Goal: Task Accomplishment & Management: Complete application form

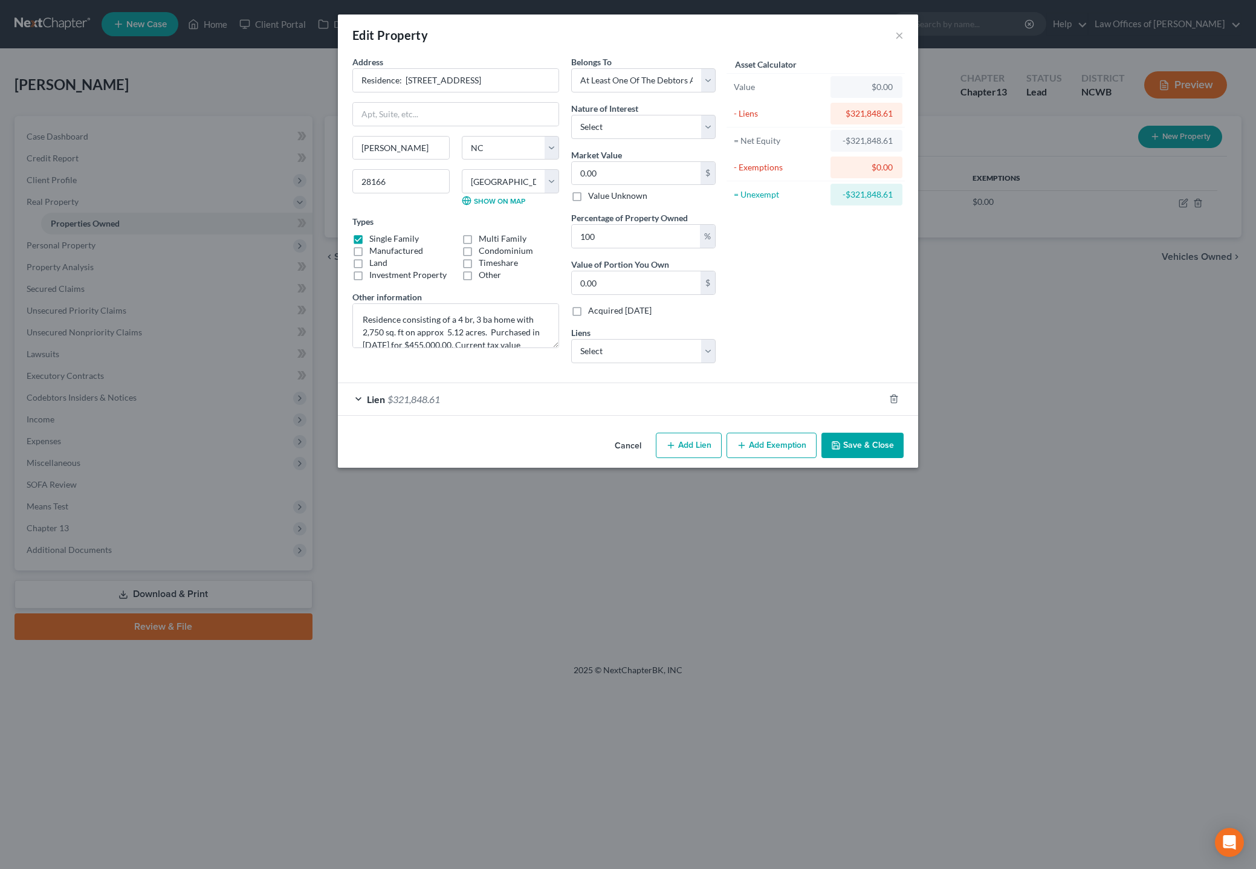
select select "28"
select select "48"
select select "3"
click at [373, 333] on textarea "Residence consisting of a 4 br, 3 ba home with 2,750 sq. ft on approx 5.12 acre…" at bounding box center [455, 326] width 207 height 45
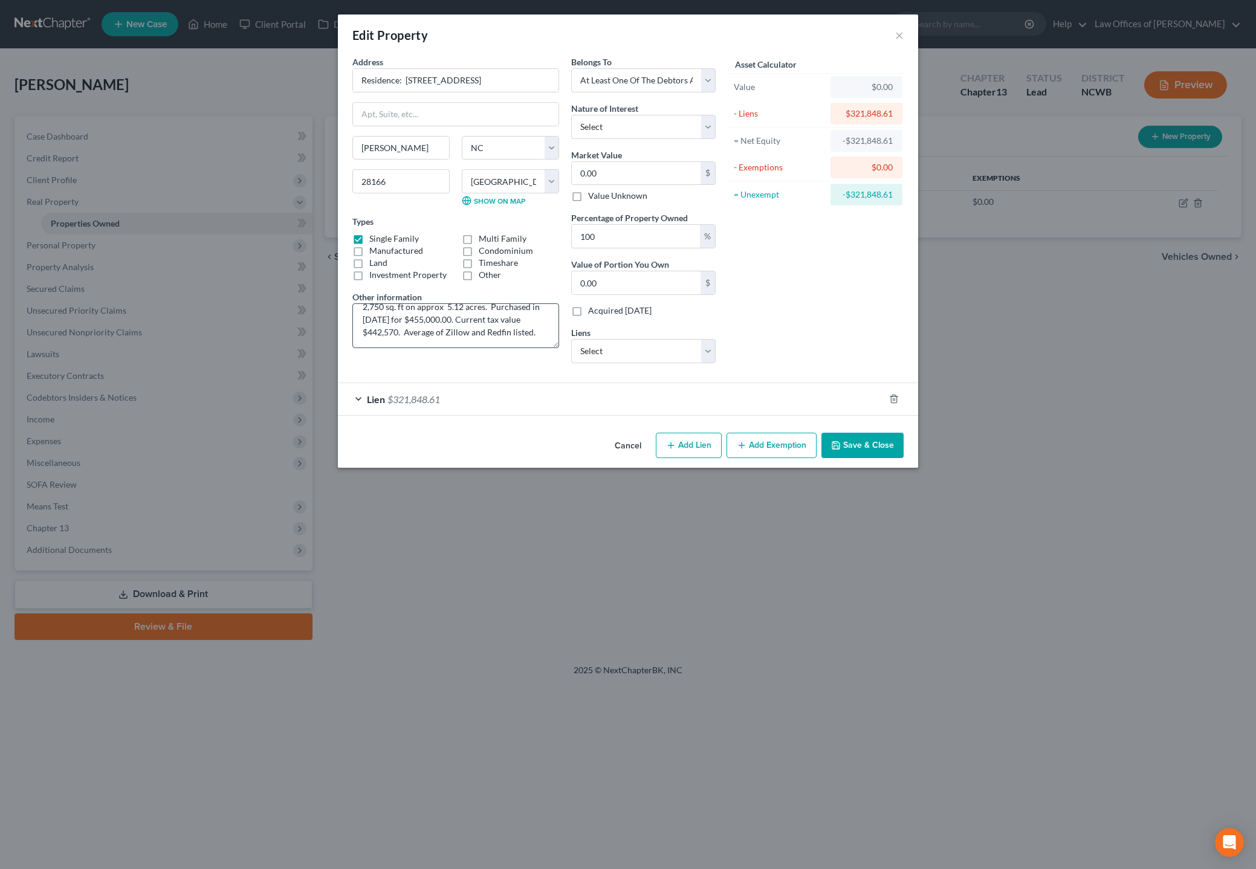
click at [382, 308] on textarea "Residence consisting of a 4 br, 3 ba home with 2,750 sq. ft on approx 5.12 acre…" at bounding box center [455, 326] width 207 height 45
type textarea "Residence consisting of a 4 br, 3 ba home with 2,899 sq. ft on approx 5.12 acre…"
click at [638, 174] on input "0.00" at bounding box center [636, 173] width 129 height 23
type input "6"
type input "6.00"
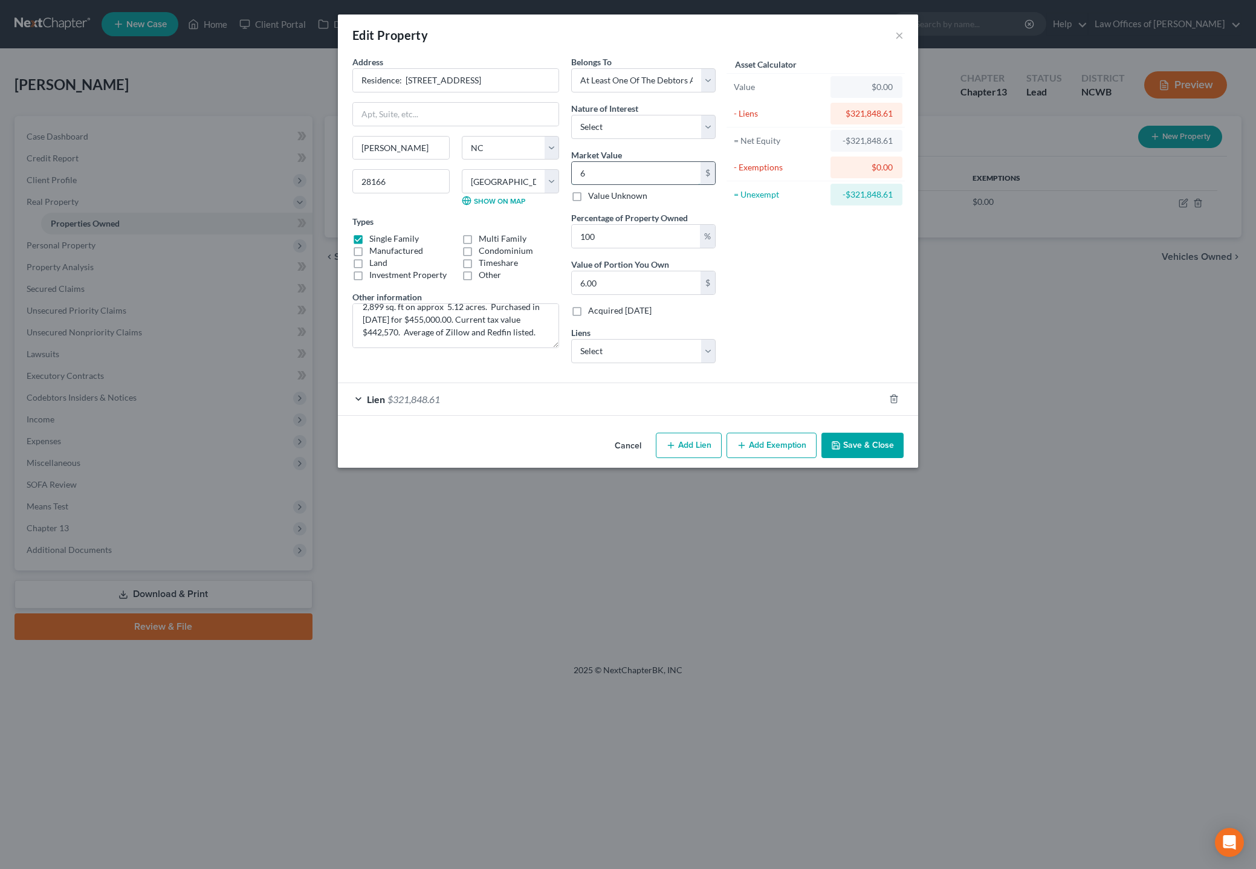
type input "65"
type input "65.00"
type input "651"
type input "651.00"
type input "6515"
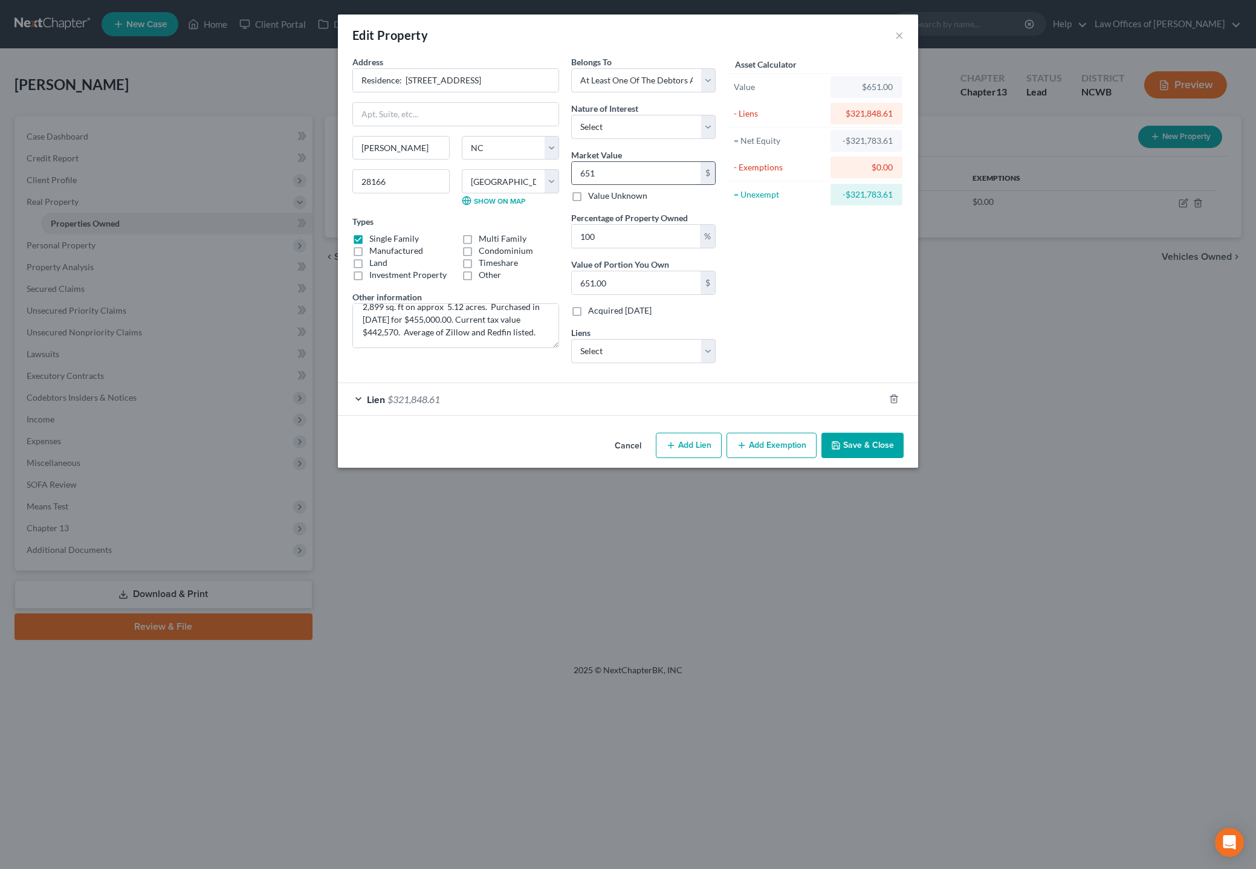
type input "6,515.00"
type input "65156"
type input "65,156.00"
type input "65,1562"
type input "651,562.00"
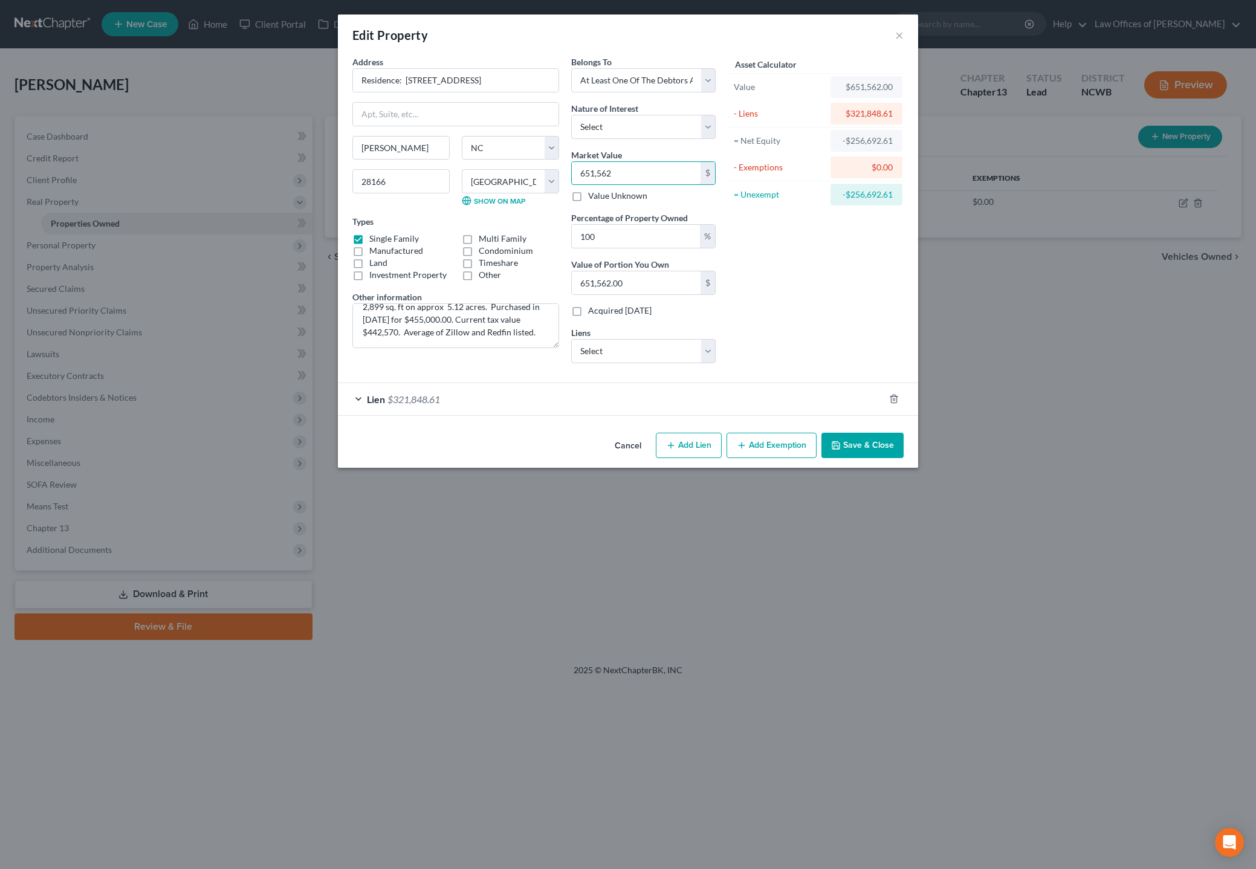
type input "651,562"
click at [857, 442] on button "Save & Close" at bounding box center [863, 445] width 82 height 25
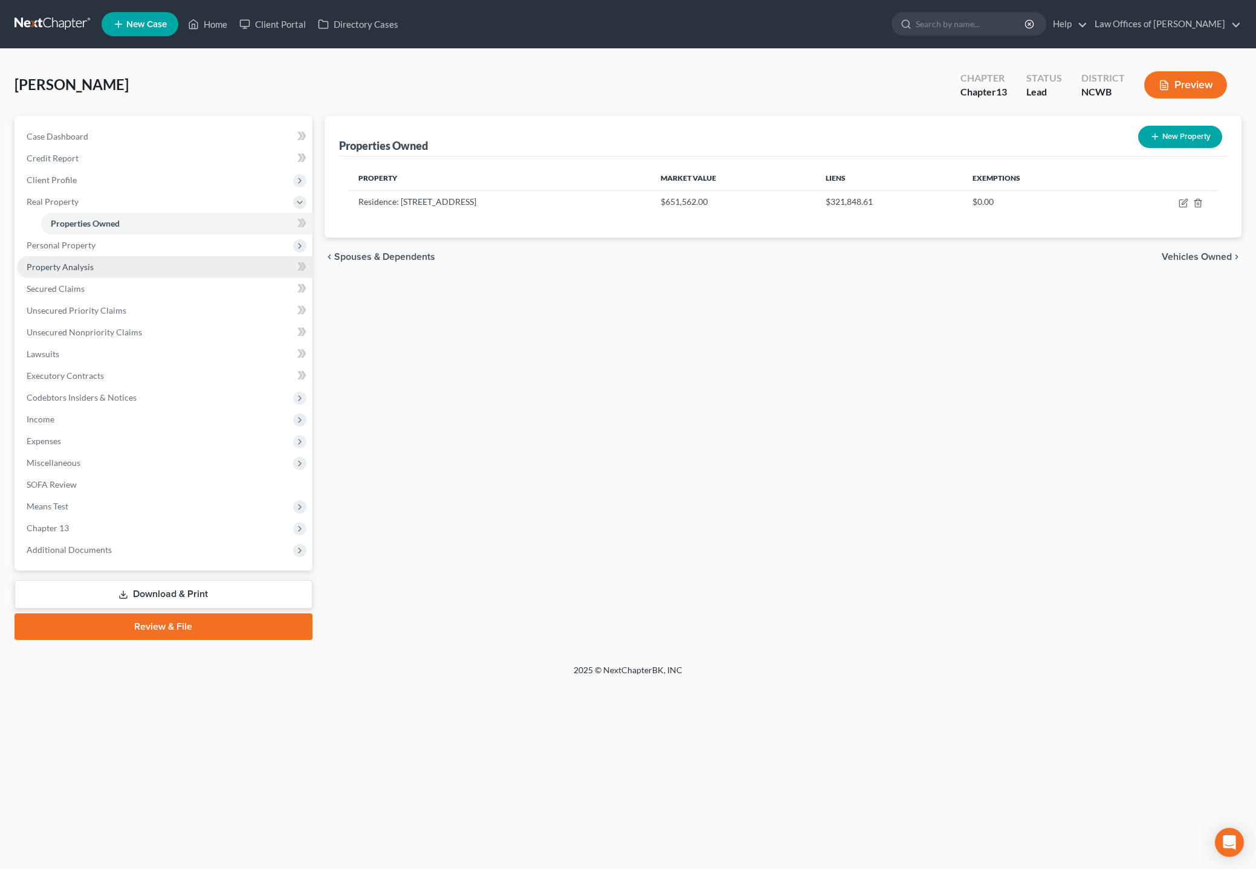
click at [55, 267] on span "Property Analysis" at bounding box center [60, 267] width 67 height 10
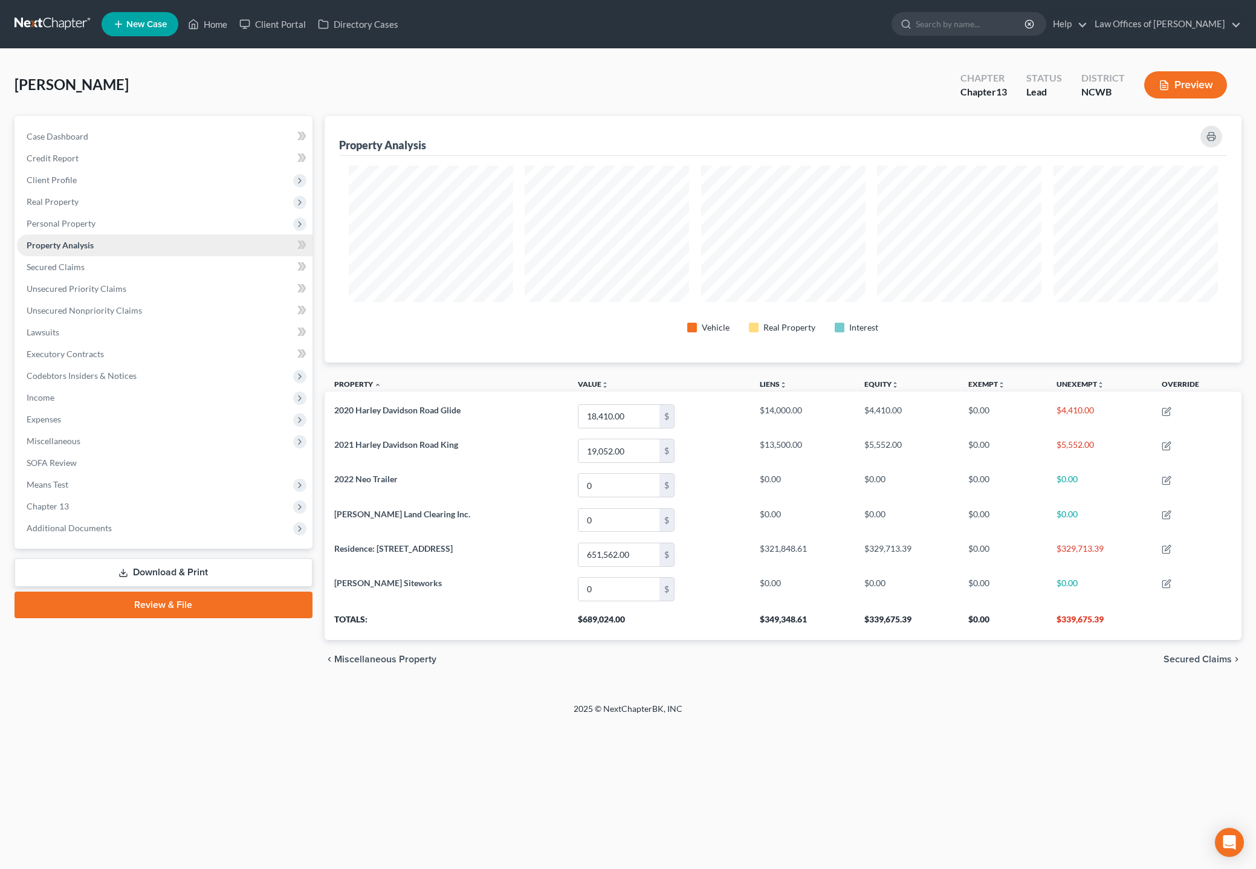
scroll to position [247, 917]
